Goal: Check status: Check status

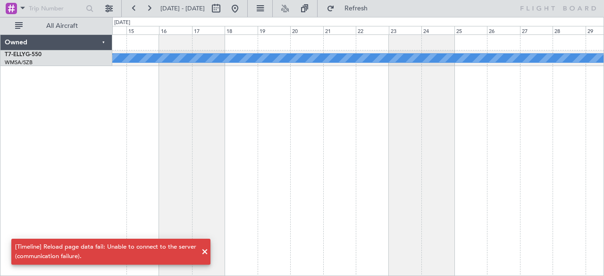
click at [208, 13] on span "[DATE] - [DATE]" at bounding box center [183, 8] width 52 height 15
click at [205, 7] on span "[DATE] - [DATE]" at bounding box center [182, 8] width 44 height 8
click at [223, 10] on button at bounding box center [215, 8] width 15 height 15
select select "8"
select select "2025"
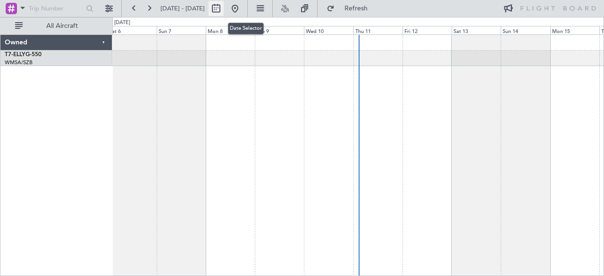
click at [223, 8] on button at bounding box center [215, 8] width 15 height 15
select select "9"
select select "2025"
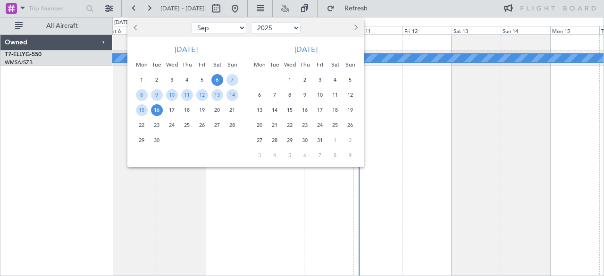
click at [137, 27] on span "Previous month" at bounding box center [137, 28] width 6 height 6
select select "8"
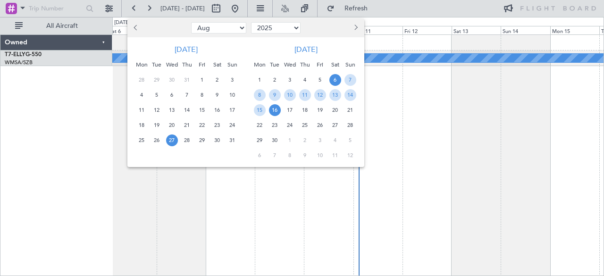
click at [174, 140] on span "27" at bounding box center [172, 140] width 12 height 12
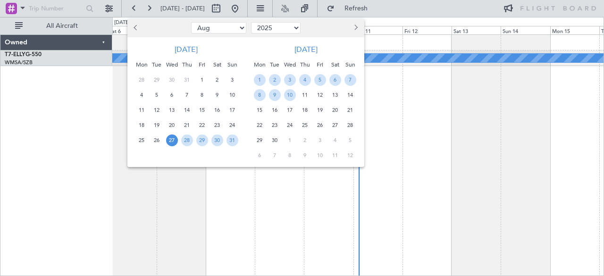
click at [174, 140] on span "27" at bounding box center [172, 140] width 12 height 12
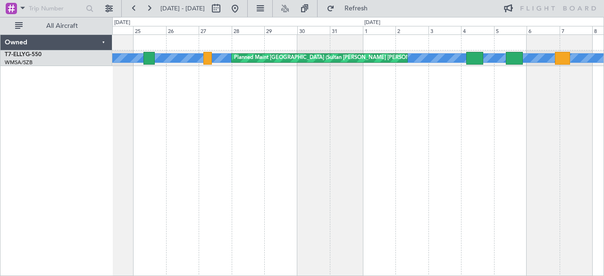
click at [257, 141] on div "[PERSON_NAME] Planned Maint [GEOGRAPHIC_DATA] (Sultan [PERSON_NAME] [PERSON_NAM…" at bounding box center [358, 155] width 492 height 242
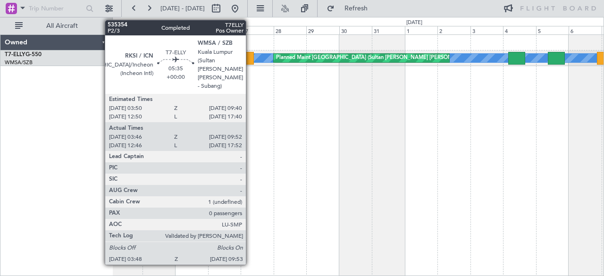
click at [250, 58] on div at bounding box center [249, 58] width 8 height 13
